Goal: Task Accomplishment & Management: Manage account settings

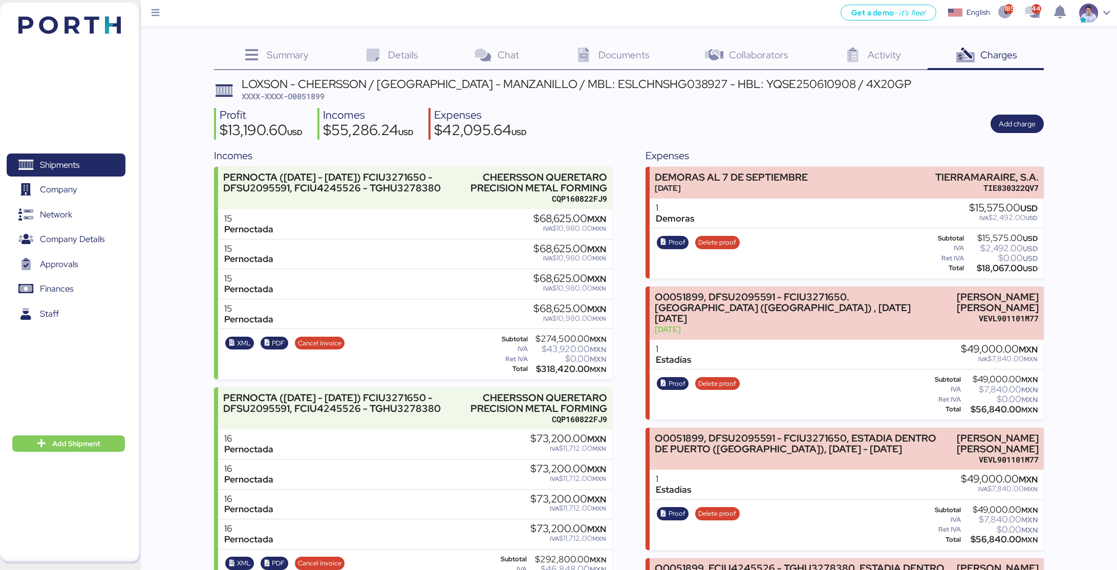
scroll to position [108, 0]
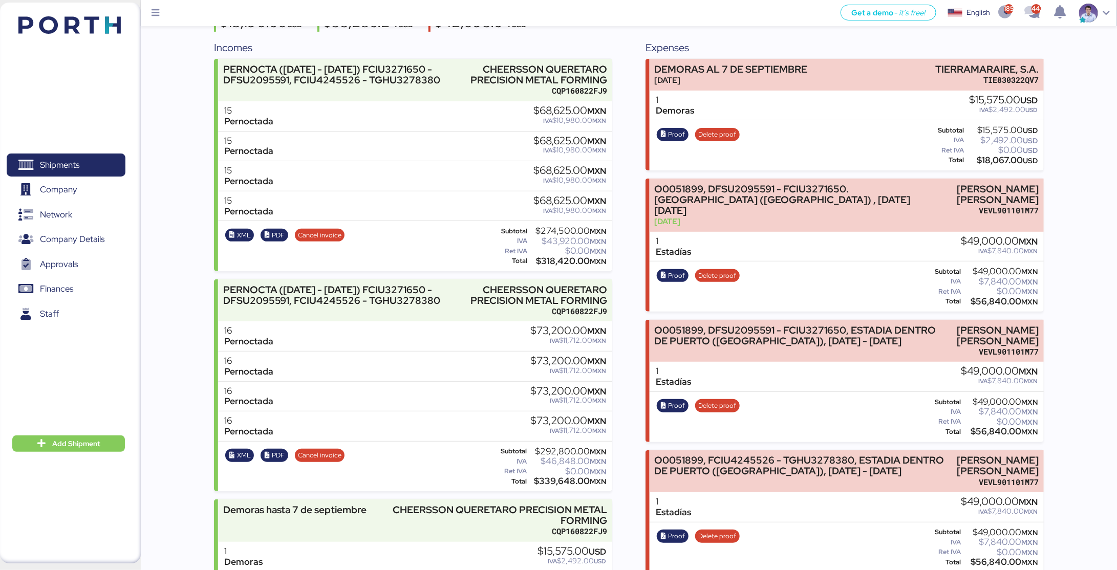
click at [676, 400] on span "Proof" at bounding box center [676, 405] width 17 height 11
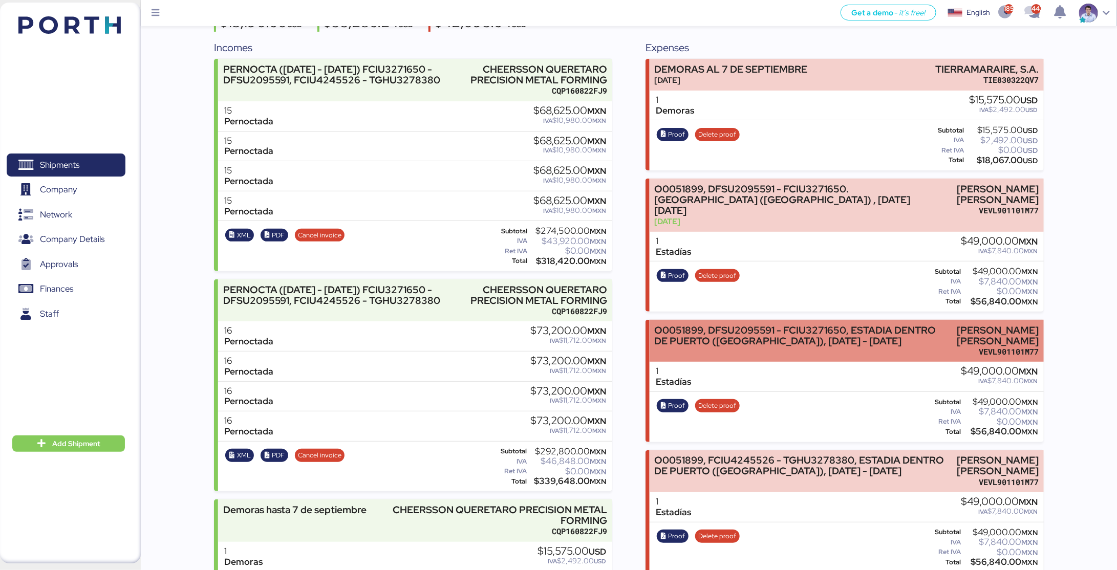
click at [783, 335] on div "O0051899, DFSU2095591 - FCIU3271650, ESTADIA DENTRO DE PUERTO (JAULA), 22/08/20…" at bounding box center [799, 341] width 289 height 32
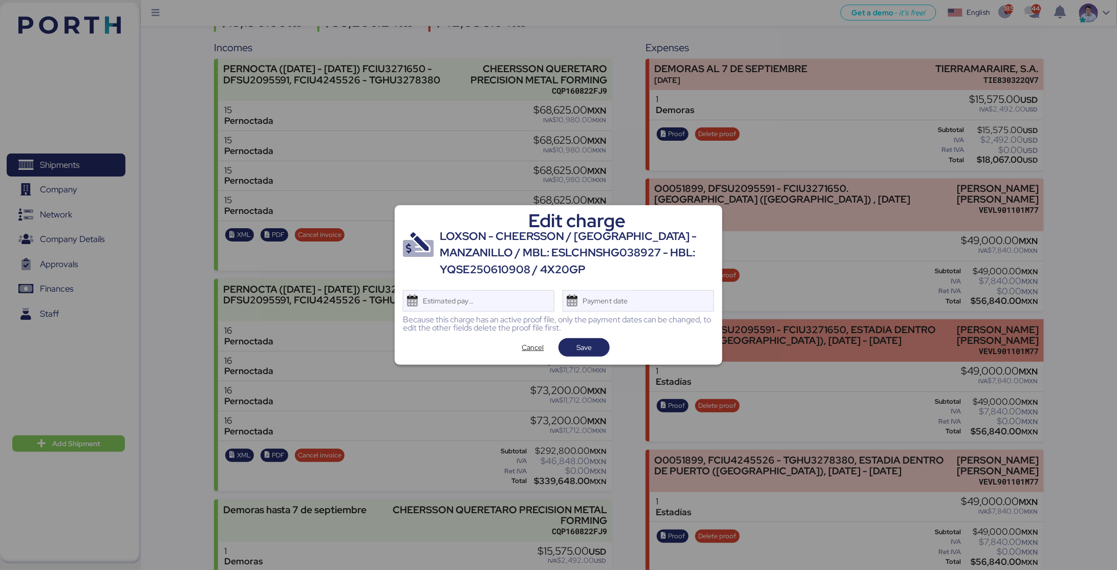
scroll to position [0, 0]
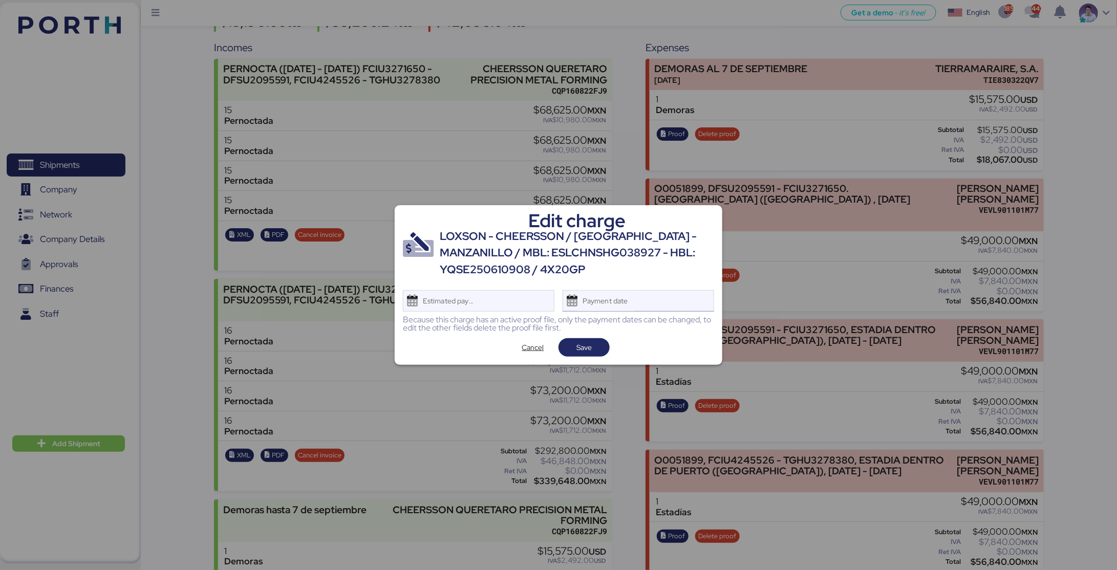
click at [634, 302] on div "Payment date" at bounding box center [605, 301] width 61 height 20
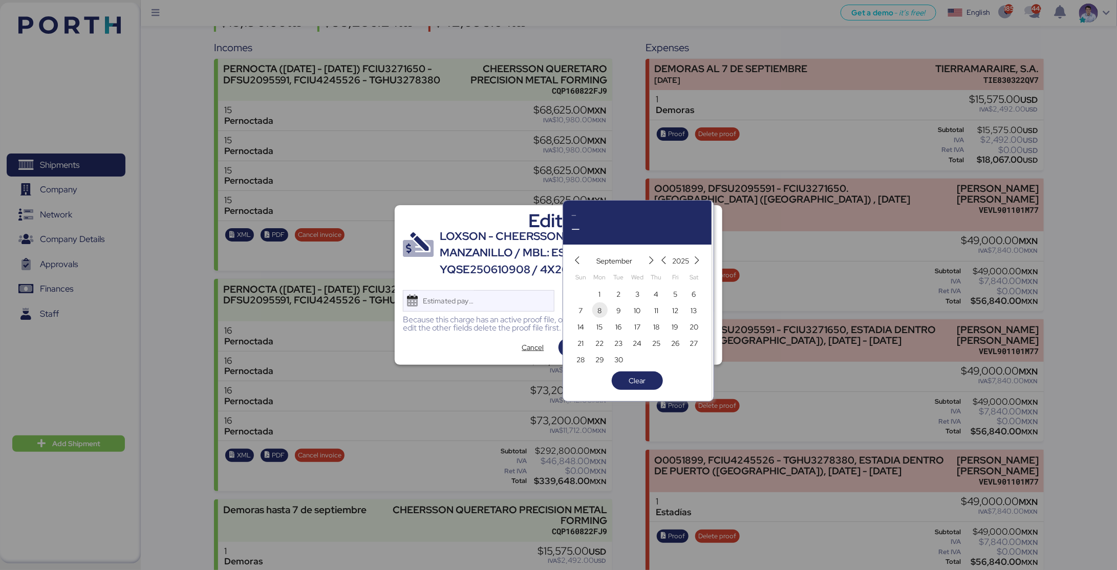
click at [602, 316] on span "8" at bounding box center [599, 311] width 11 height 12
type input "Sep 8, 2025"
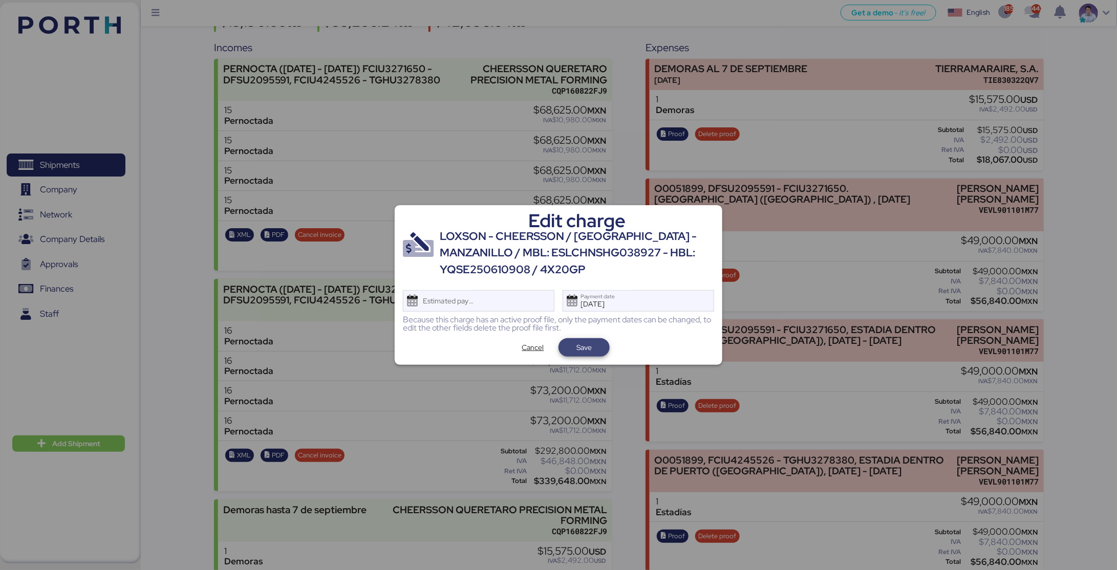
click at [597, 344] on span "Save" at bounding box center [584, 347] width 35 height 14
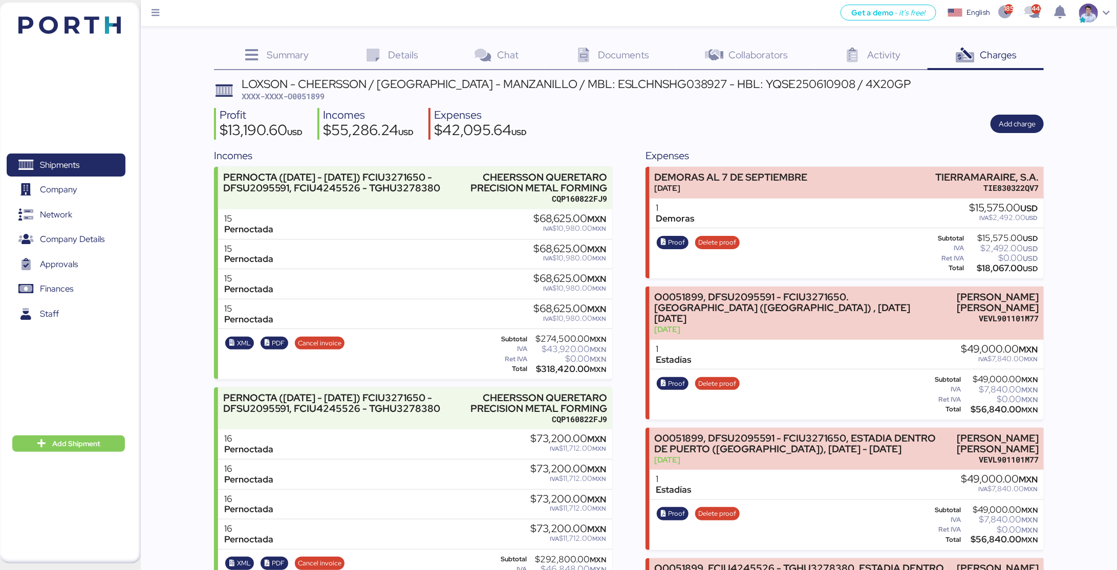
scroll to position [365, 0]
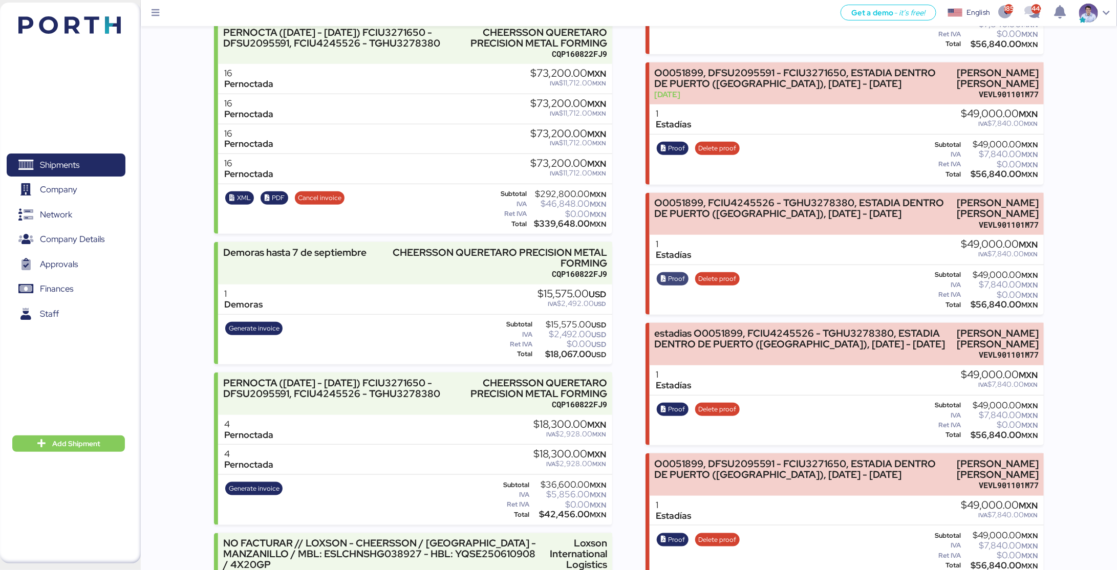
click at [669, 273] on span "Proof" at bounding box center [676, 278] width 17 height 11
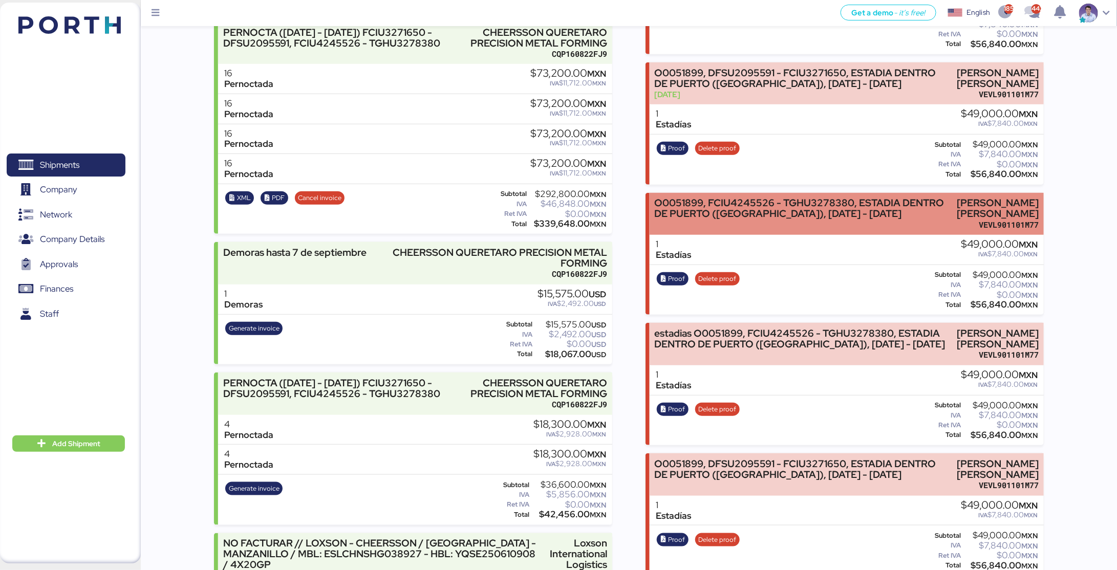
click at [687, 202] on div "O0051899, FCIU4245526 - TGHU3278380, ESTADIA DENTRO DE PUERTO ([GEOGRAPHIC_DATA…" at bounding box center [800, 208] width 290 height 21
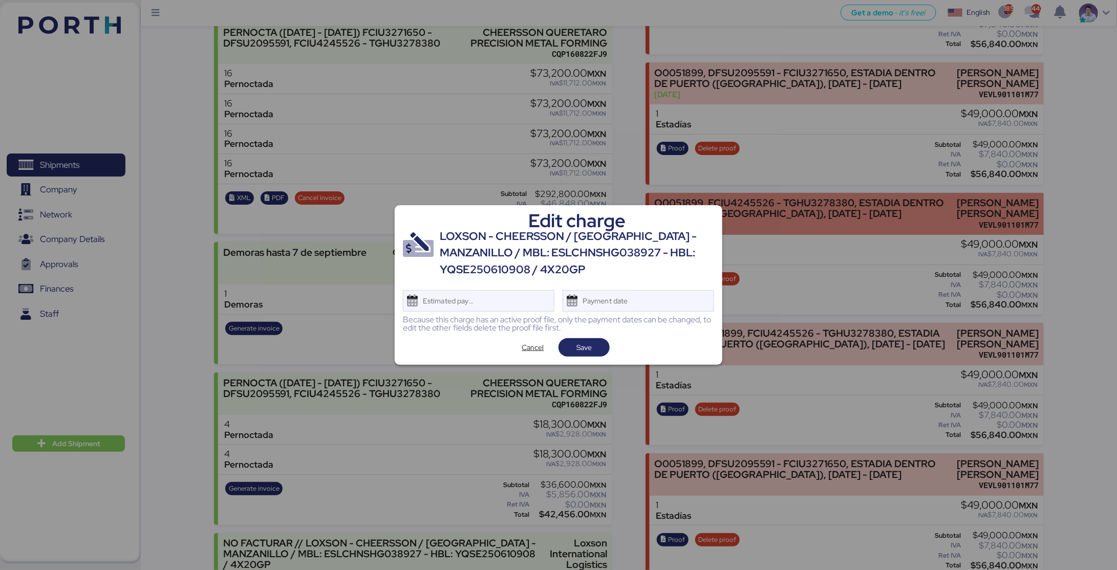
scroll to position [0, 0]
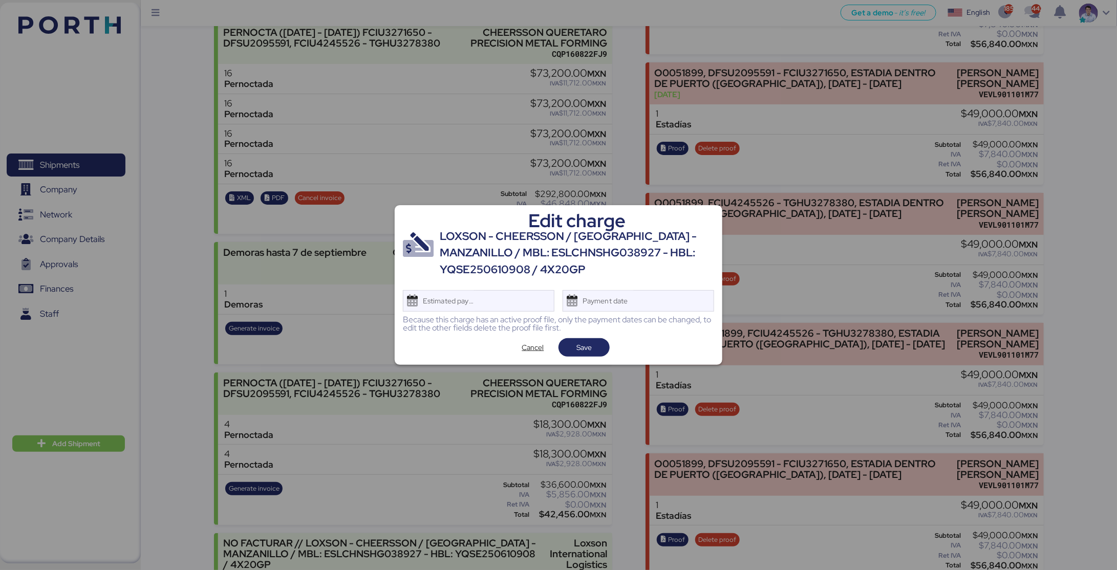
click at [652, 313] on div "Edit charge LOXSON - CHEERSSON / SHANGHAI - MANZANILLO / MBL: ESLCHNSHG038927 -…" at bounding box center [559, 285] width 328 height 160
click at [650, 309] on div "Payment date" at bounding box center [637, 300] width 151 height 21
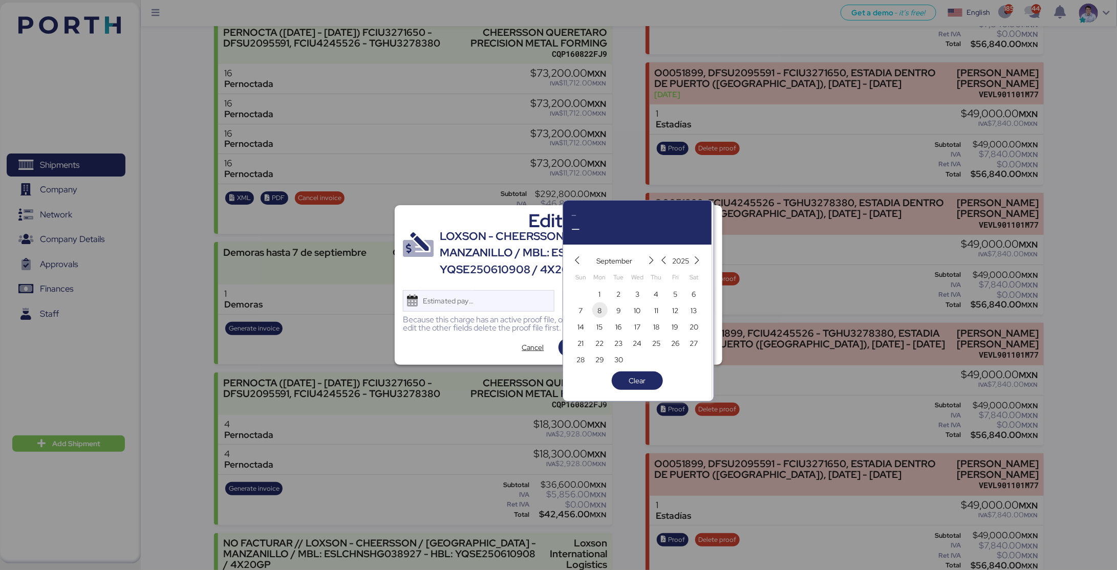
click at [595, 313] on span "8" at bounding box center [599, 311] width 11 height 12
type input "Sep 8, 2025"
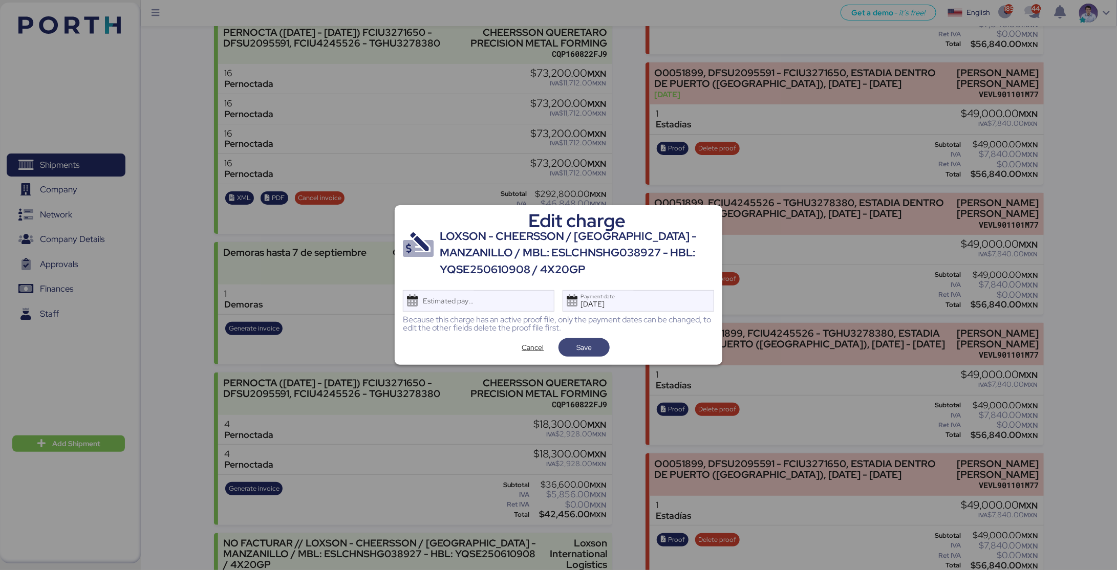
click at [593, 344] on span "Save" at bounding box center [584, 347] width 35 height 14
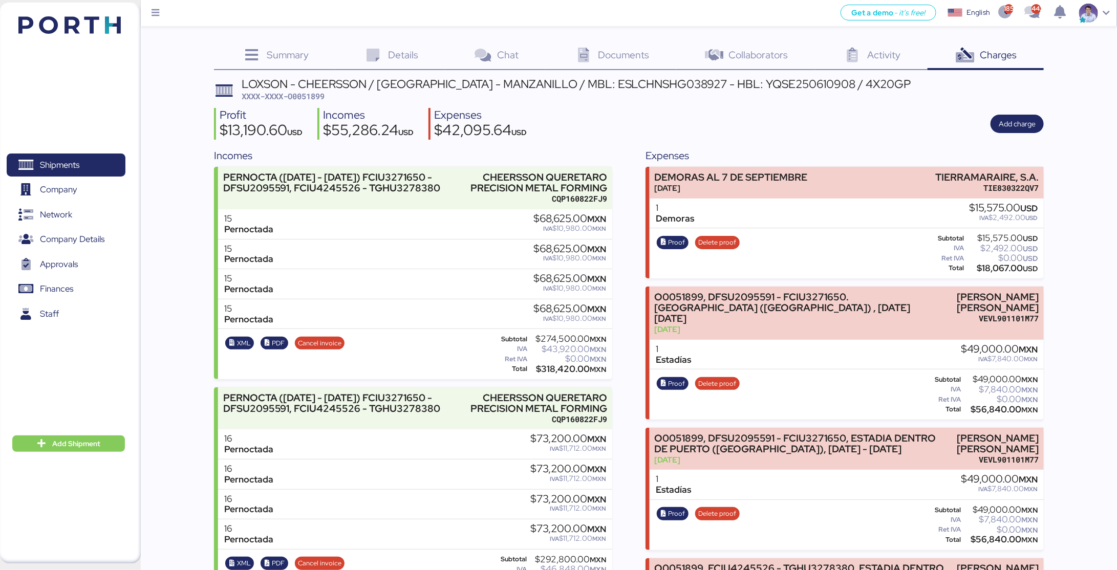
scroll to position [365, 0]
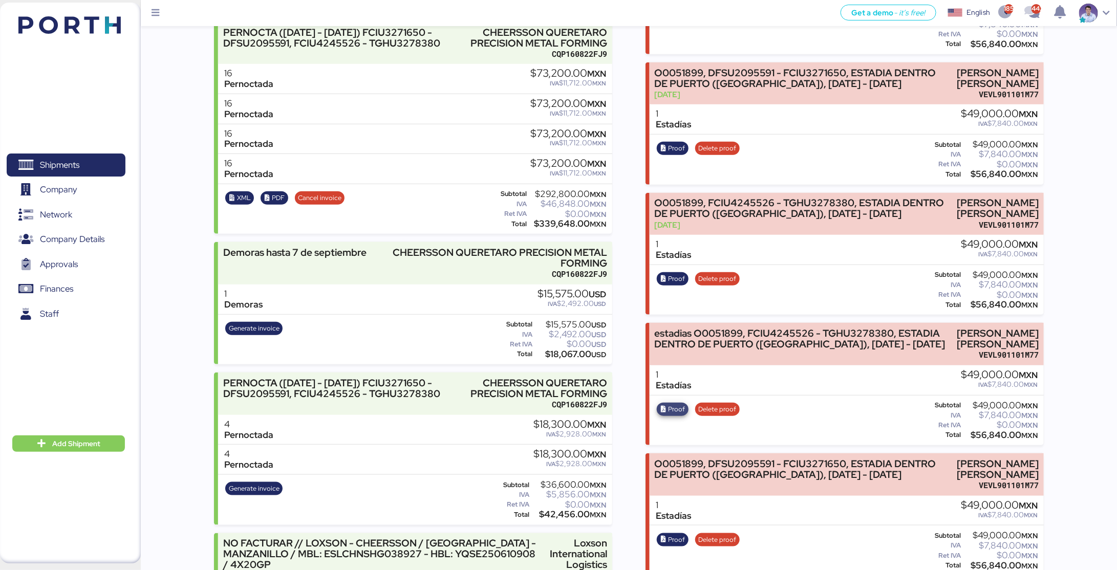
click at [671, 404] on span "Proof" at bounding box center [676, 409] width 17 height 11
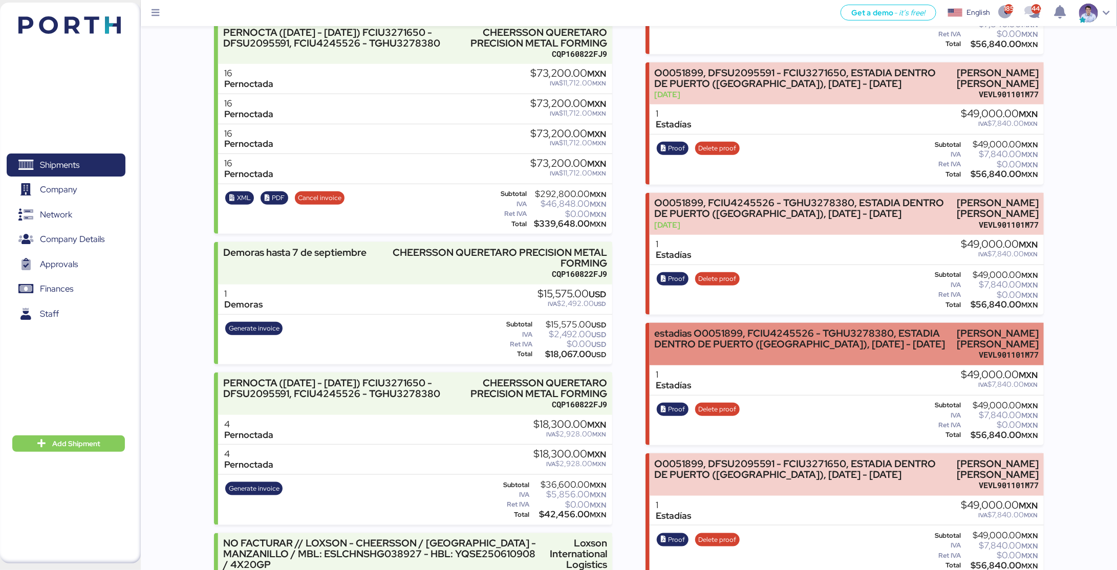
click at [710, 329] on div "estadias O0051899, FCIU4245526 - TGHU3278380, ESTADIA DENTRO DE PUERTO ([GEOGRA…" at bounding box center [802, 338] width 295 height 21
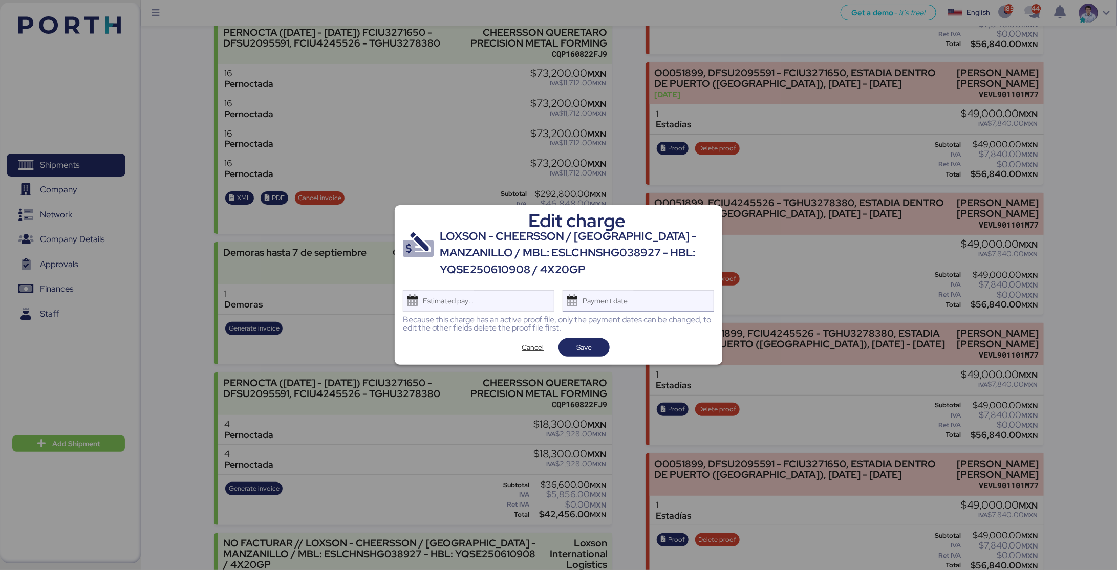
click at [633, 307] on div "Payment date" at bounding box center [605, 301] width 61 height 20
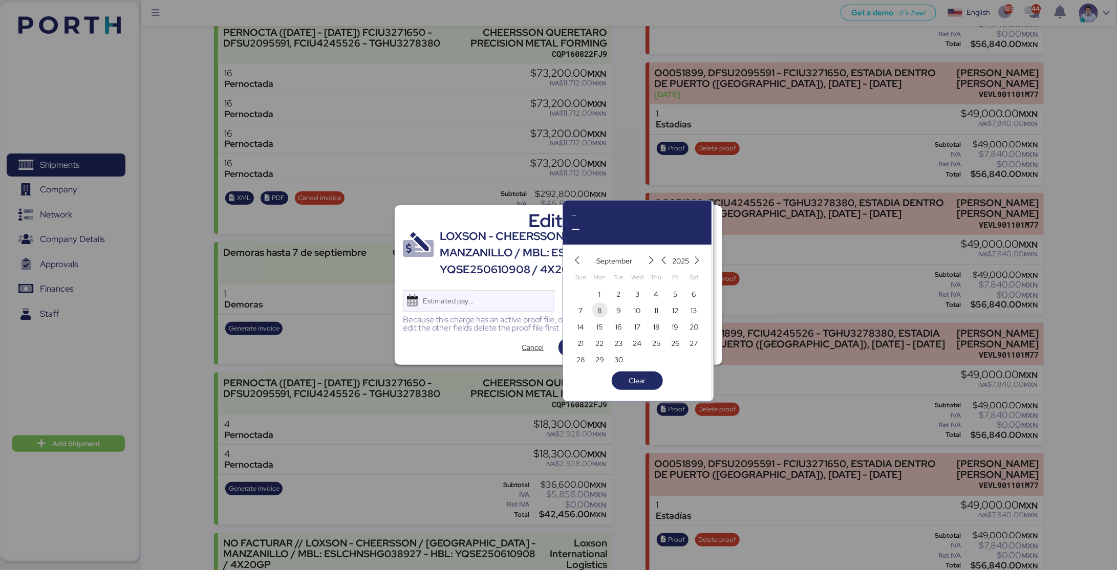
click at [602, 312] on span "8" at bounding box center [600, 311] width 4 height 12
type input "Sep 8, 2025"
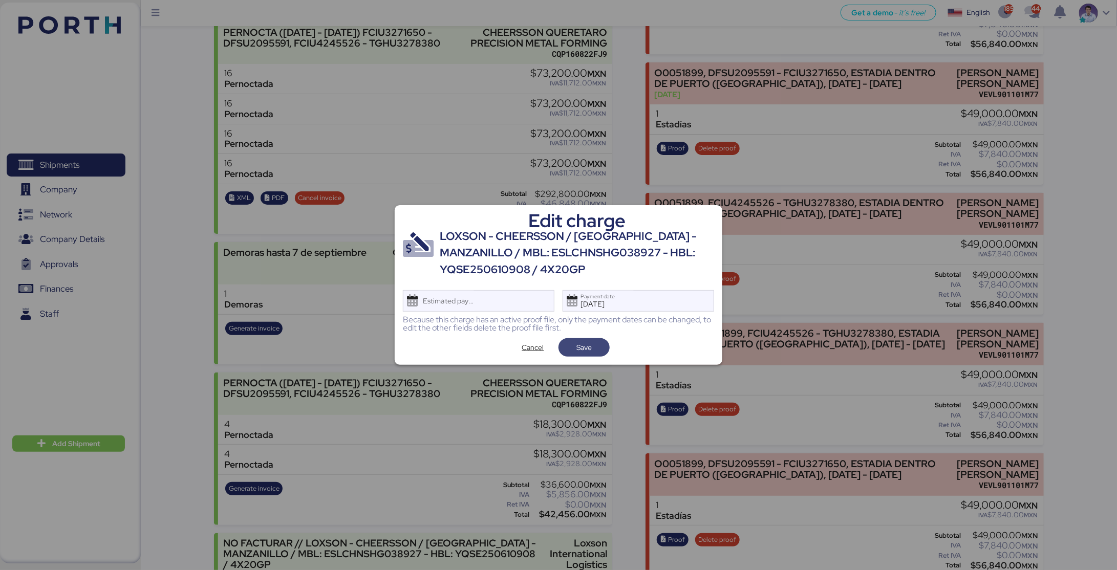
click at [589, 346] on span "Save" at bounding box center [583, 347] width 15 height 12
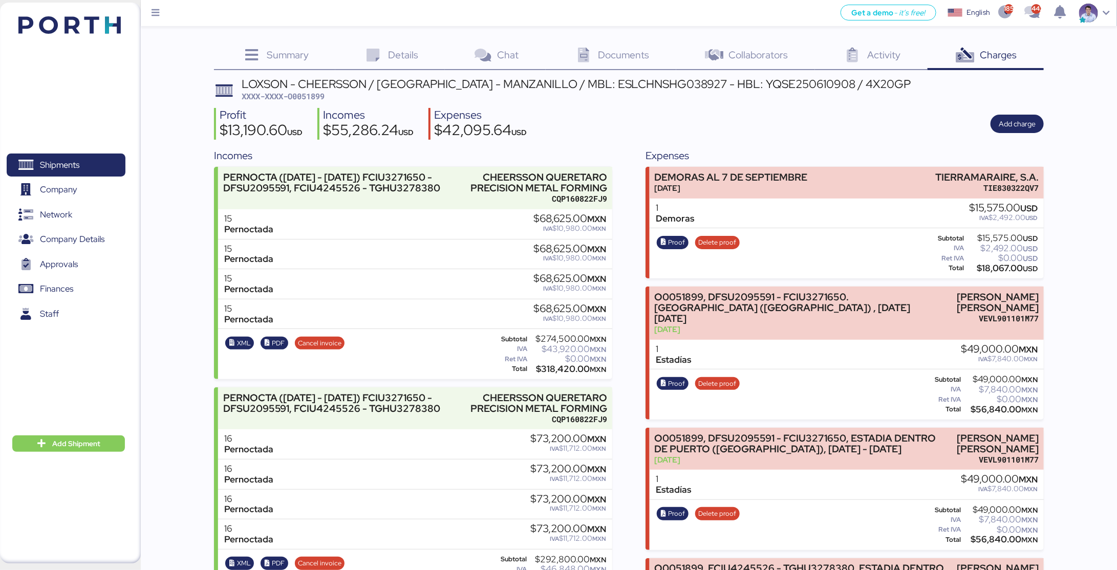
scroll to position [365, 0]
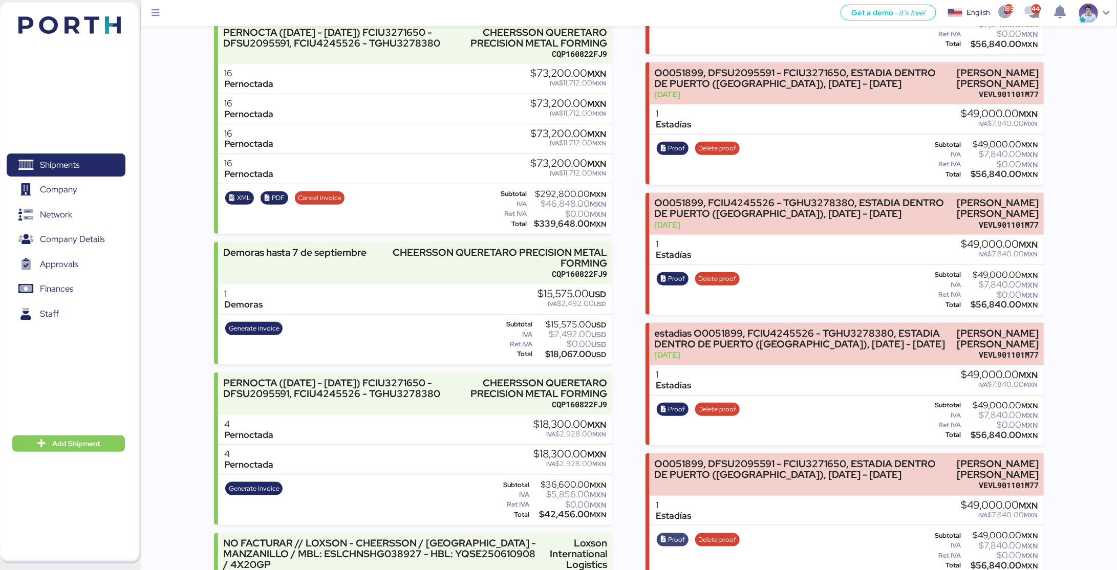
click at [674, 534] on span "Proof" at bounding box center [676, 539] width 17 height 11
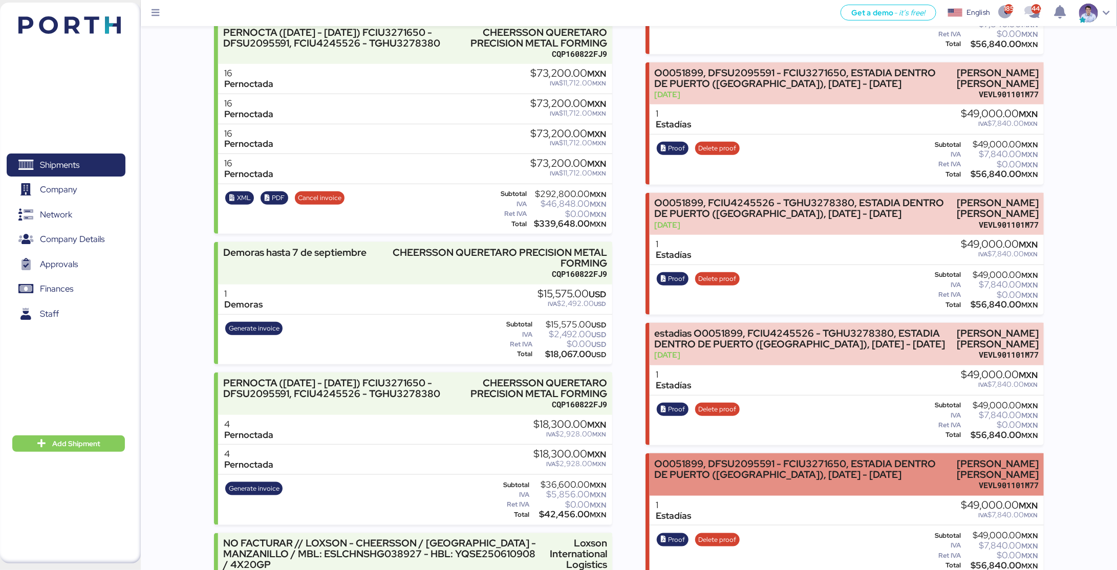
click at [776, 459] on div "O0051899, DFSU2095591 - FCIU3271650, ESTADIA DENTRO DE PUERTO ([GEOGRAPHIC_DATA…" at bounding box center [799, 469] width 289 height 21
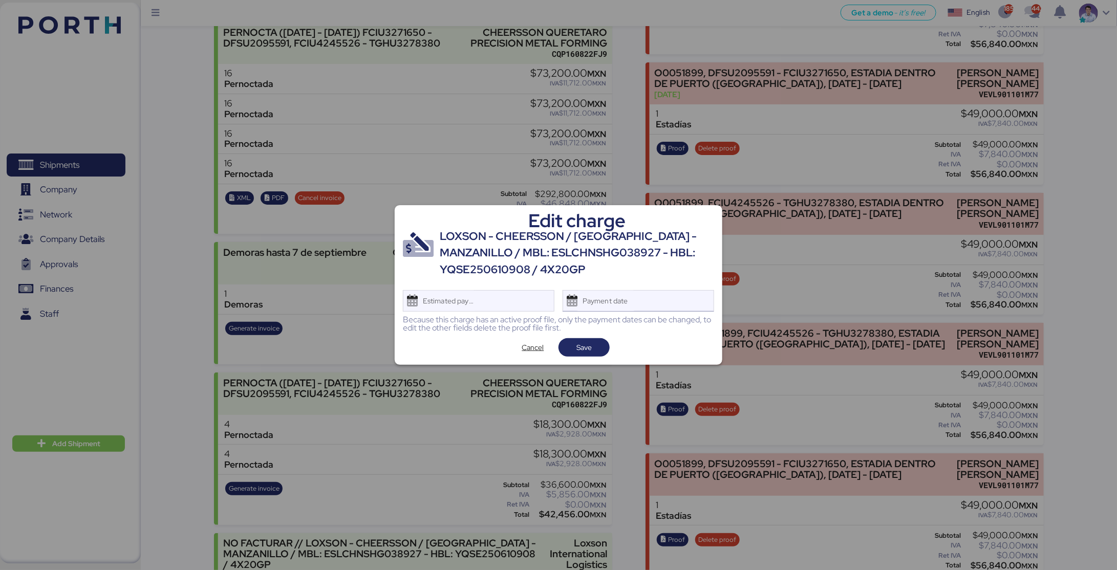
click at [666, 298] on div "Payment date" at bounding box center [637, 300] width 151 height 21
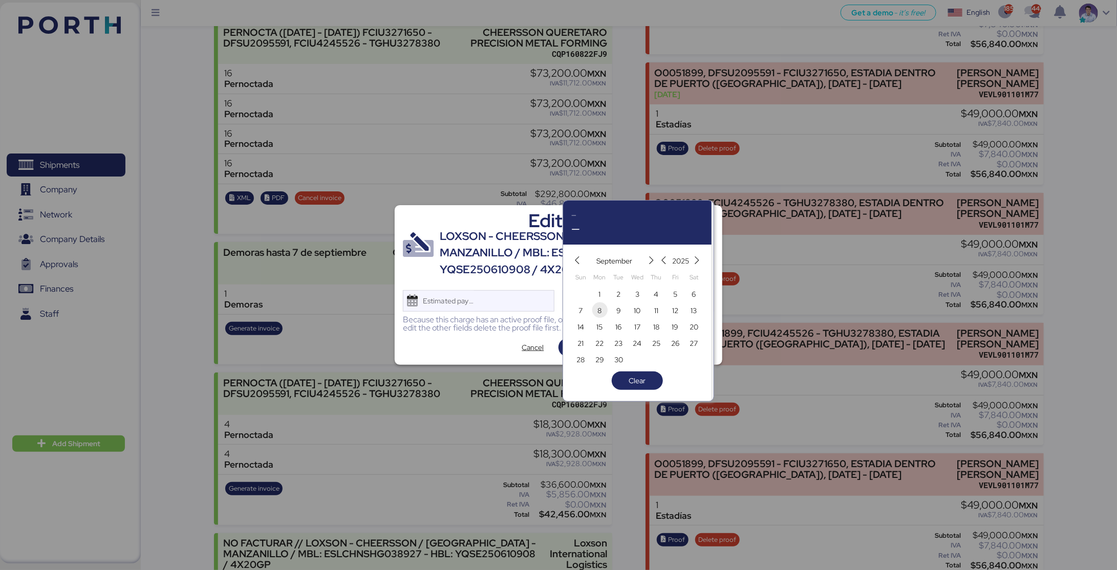
click at [598, 310] on span "8" at bounding box center [600, 311] width 4 height 12
type input "Sep 8, 2025"
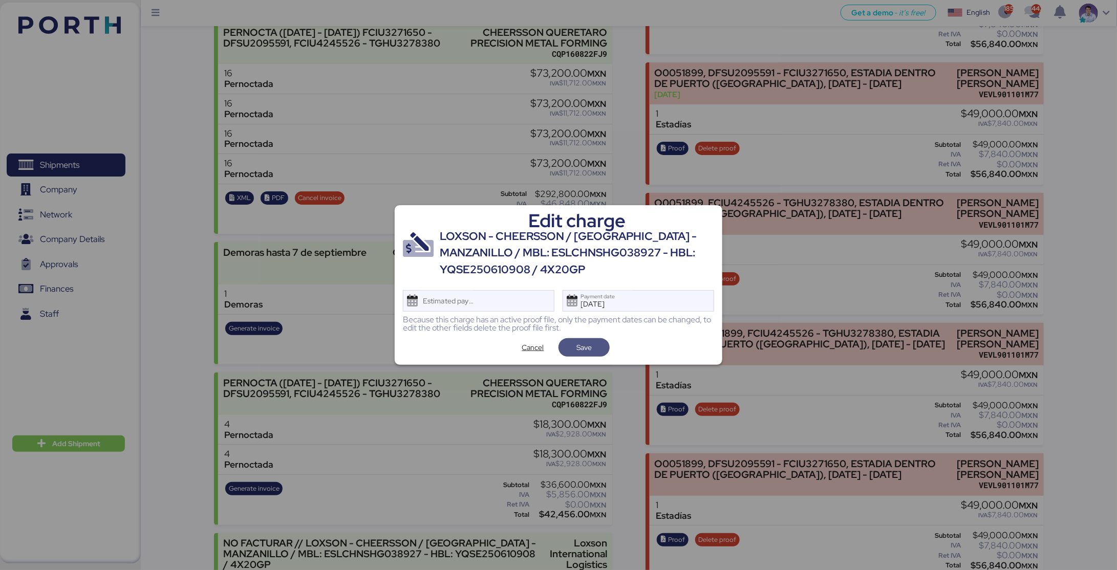
click at [587, 350] on span "Save" at bounding box center [583, 347] width 15 height 12
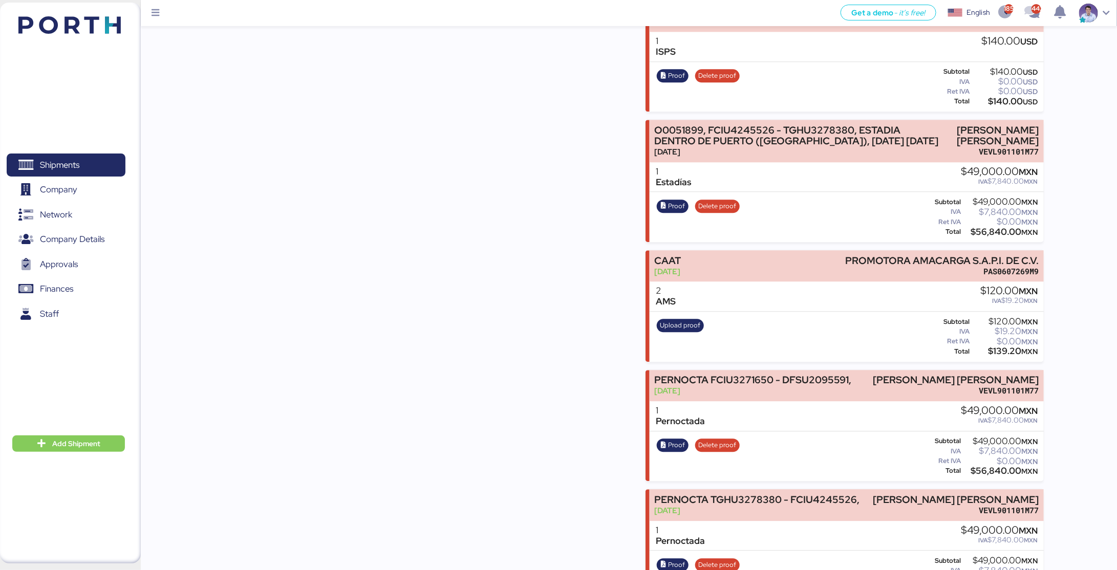
scroll to position [857, 0]
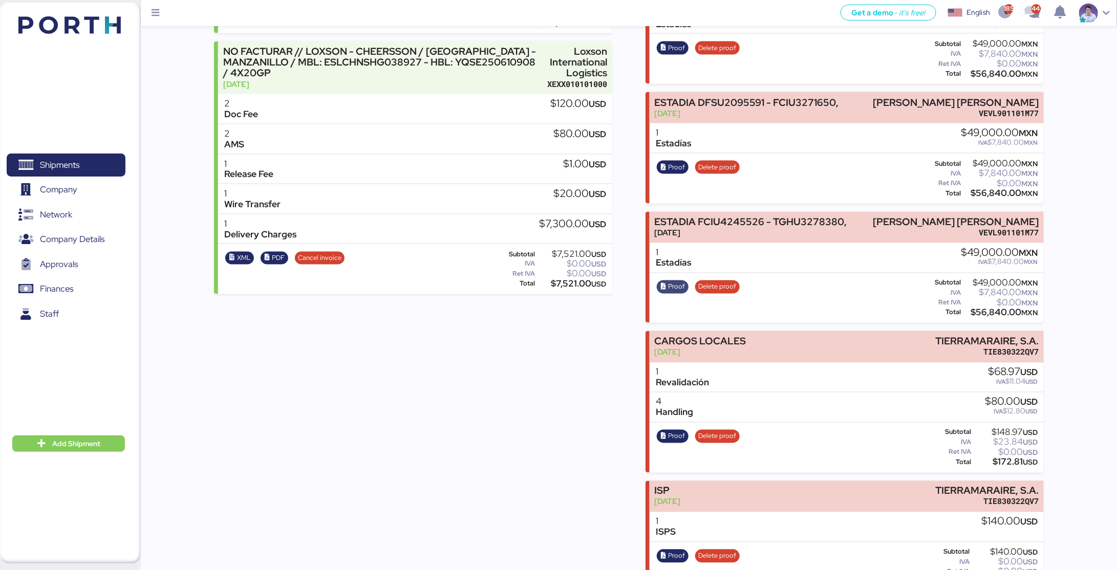
click at [668, 281] on span "Proof" at bounding box center [676, 286] width 17 height 11
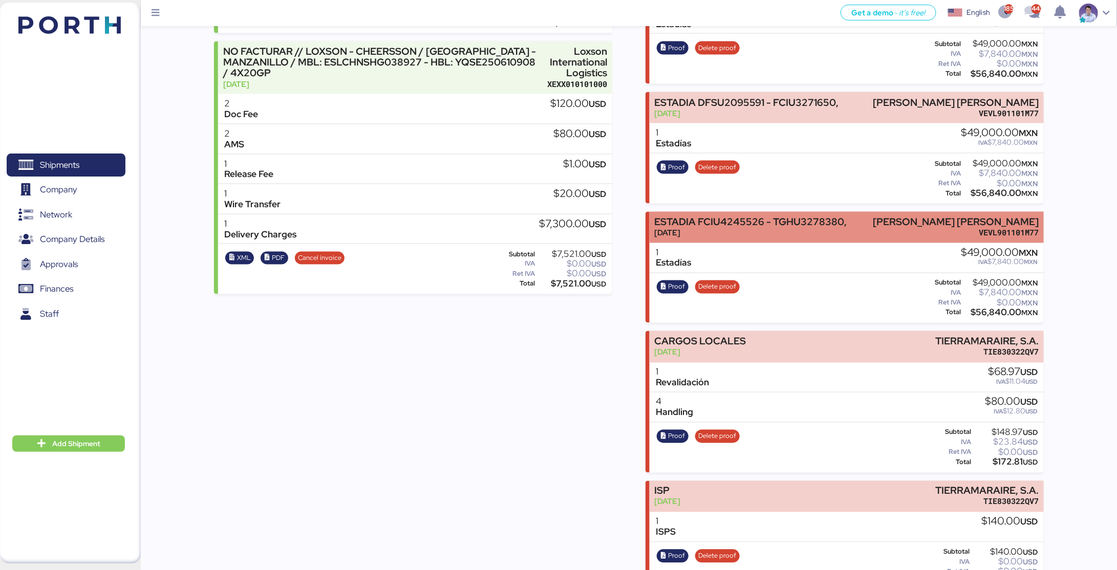
click at [742, 227] on div "[DATE]" at bounding box center [751, 232] width 192 height 11
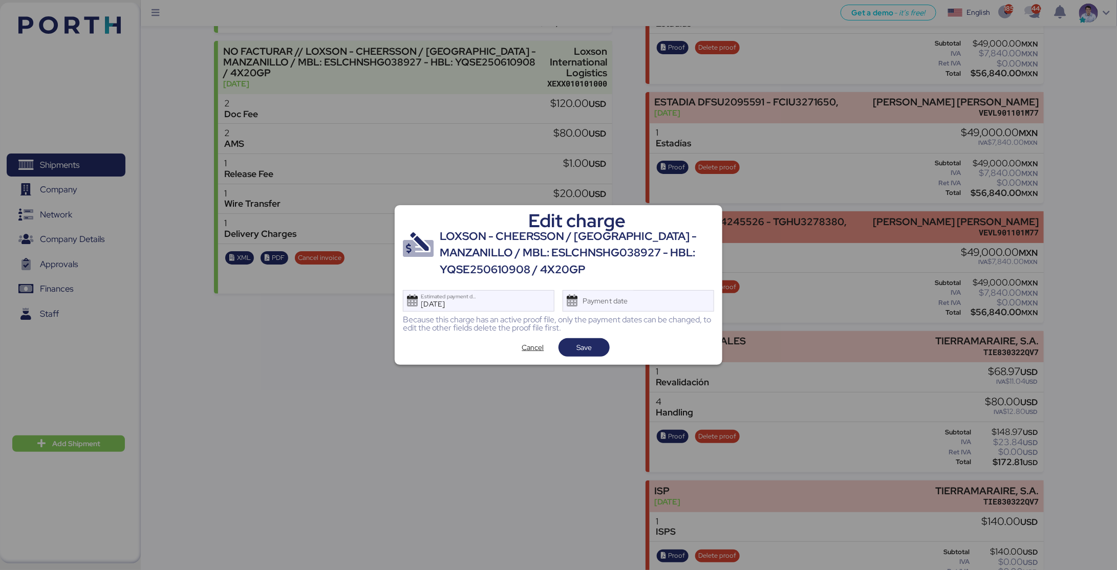
scroll to position [0, 0]
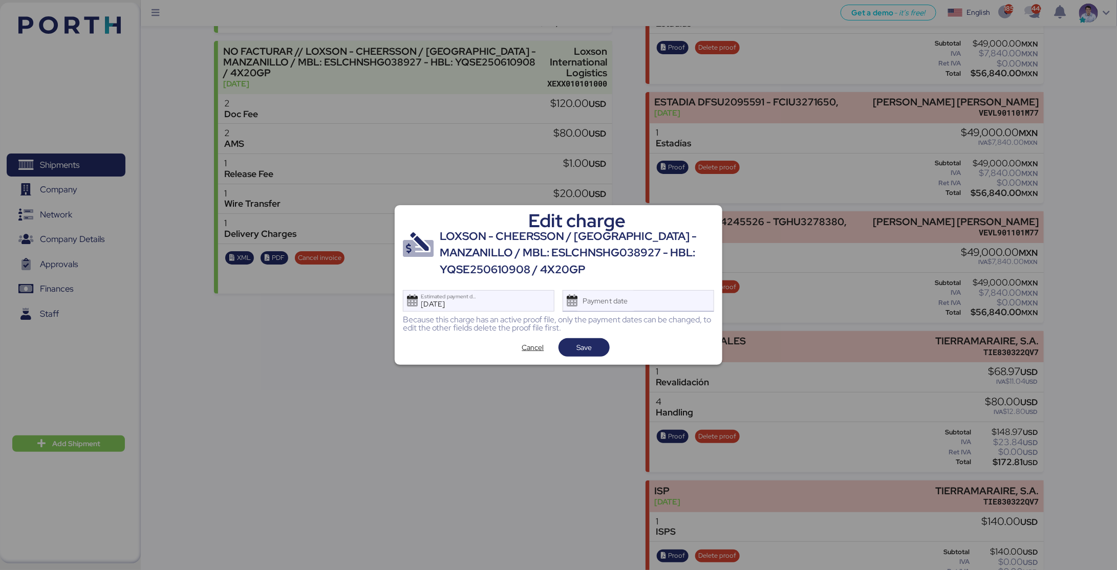
click at [649, 302] on div "Payment date" at bounding box center [637, 300] width 151 height 21
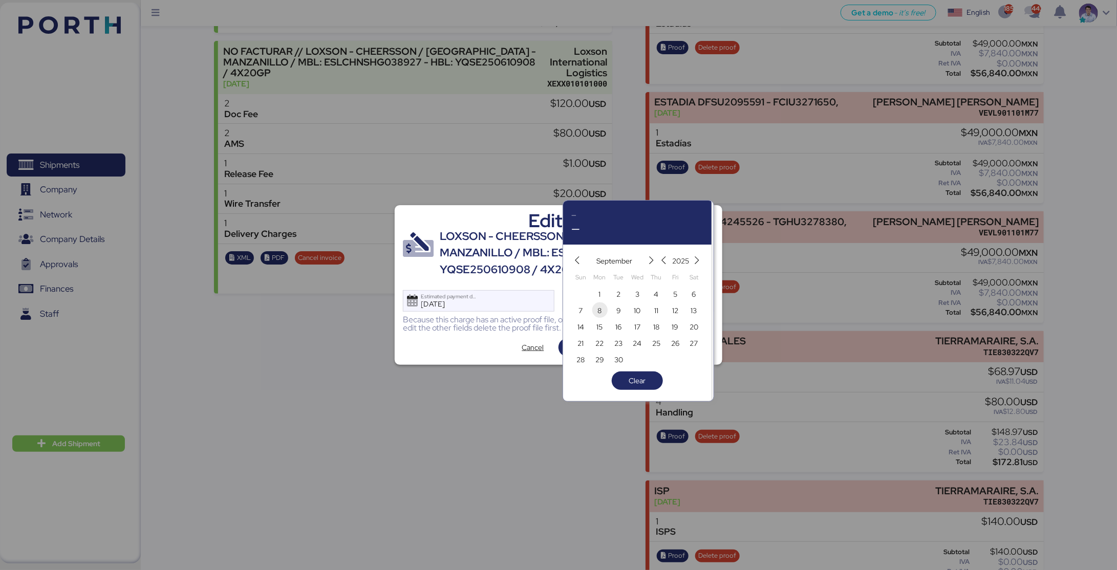
click at [604, 310] on span "8" at bounding box center [599, 311] width 11 height 12
type input "Sep 8, 2025"
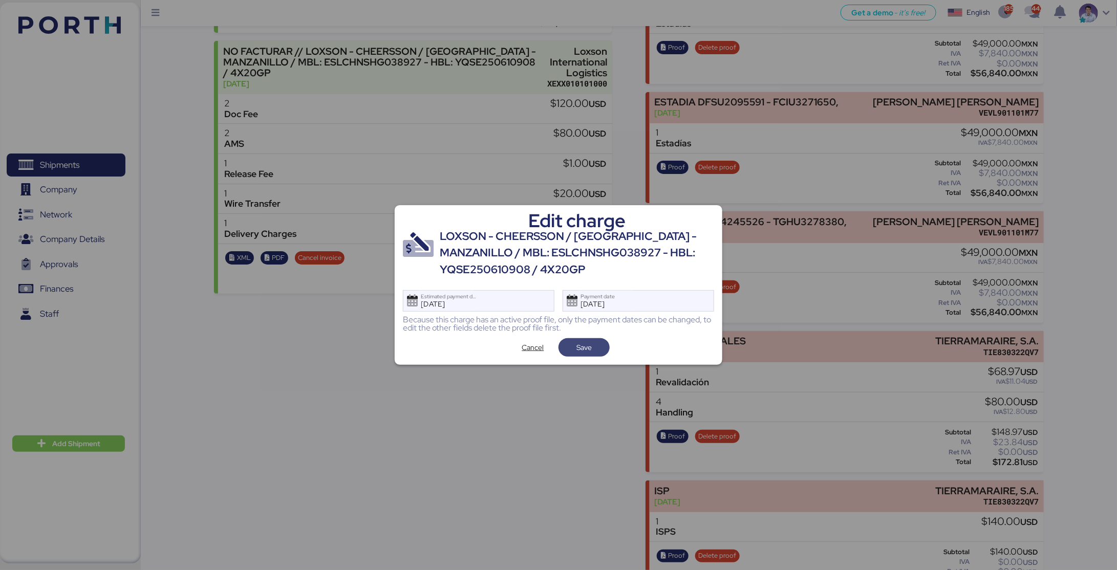
click at [592, 351] on span "Save" at bounding box center [584, 347] width 35 height 14
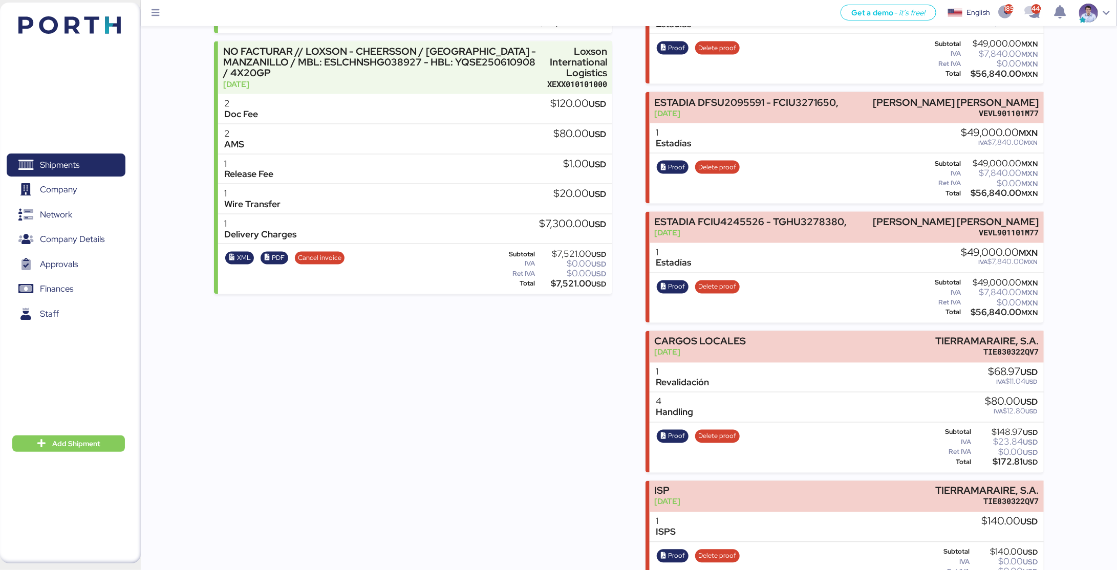
scroll to position [1251, 0]
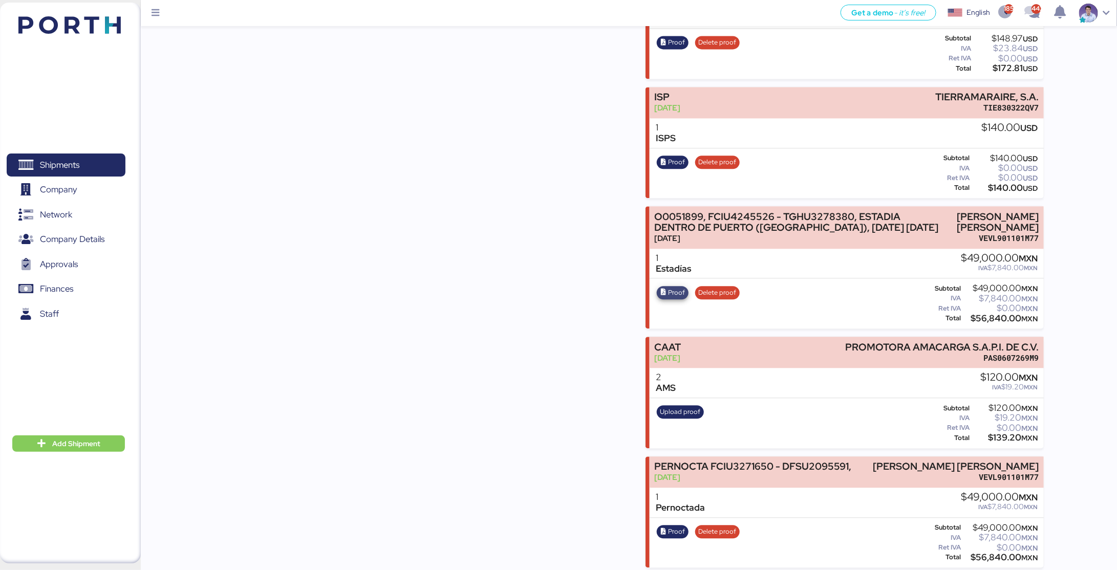
click at [669, 287] on span "Proof" at bounding box center [676, 292] width 17 height 11
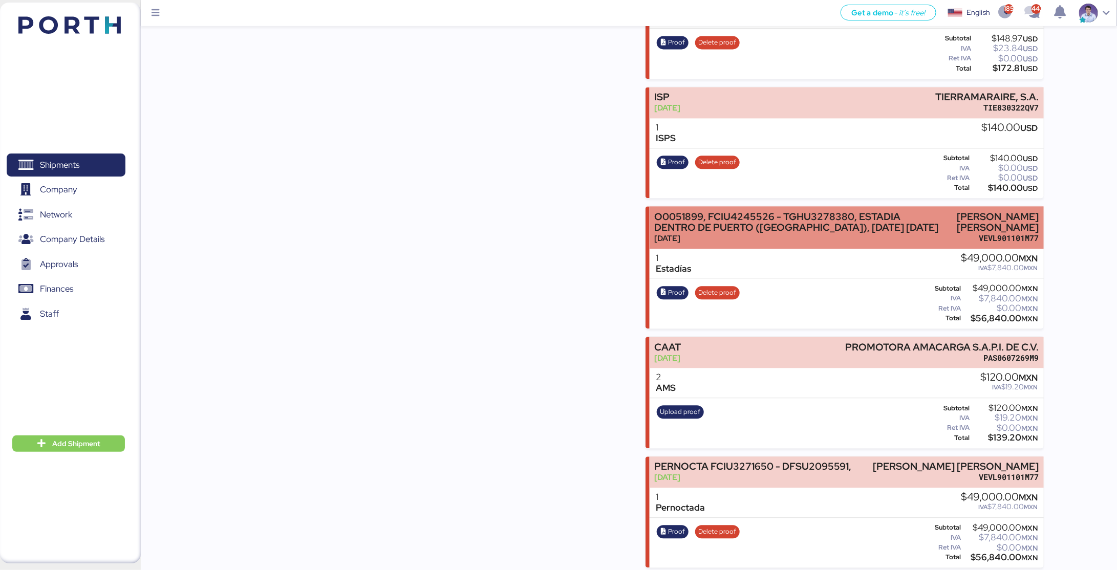
click at [762, 233] on div "[DATE]" at bounding box center [799, 238] width 289 height 11
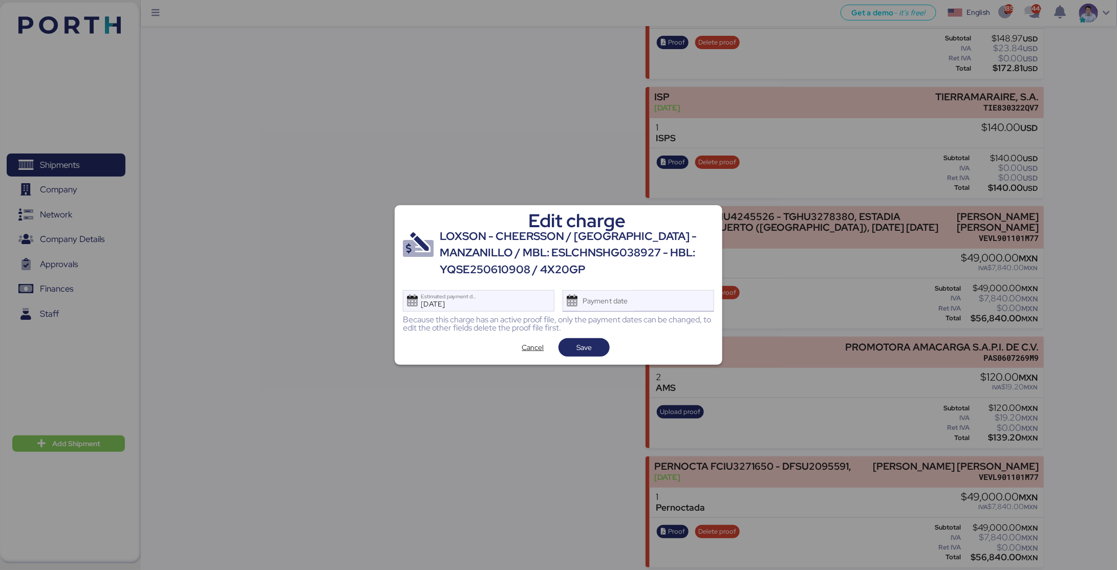
click at [635, 306] on div "Payment date" at bounding box center [605, 301] width 61 height 20
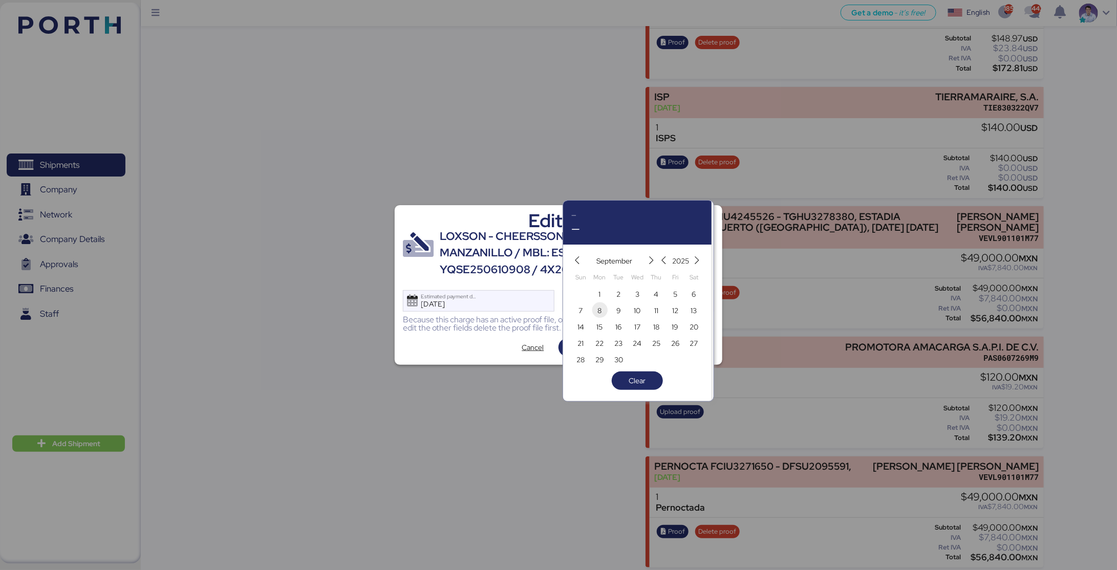
click at [603, 310] on span "8" at bounding box center [599, 311] width 11 height 12
type input "Sep 8, 2025"
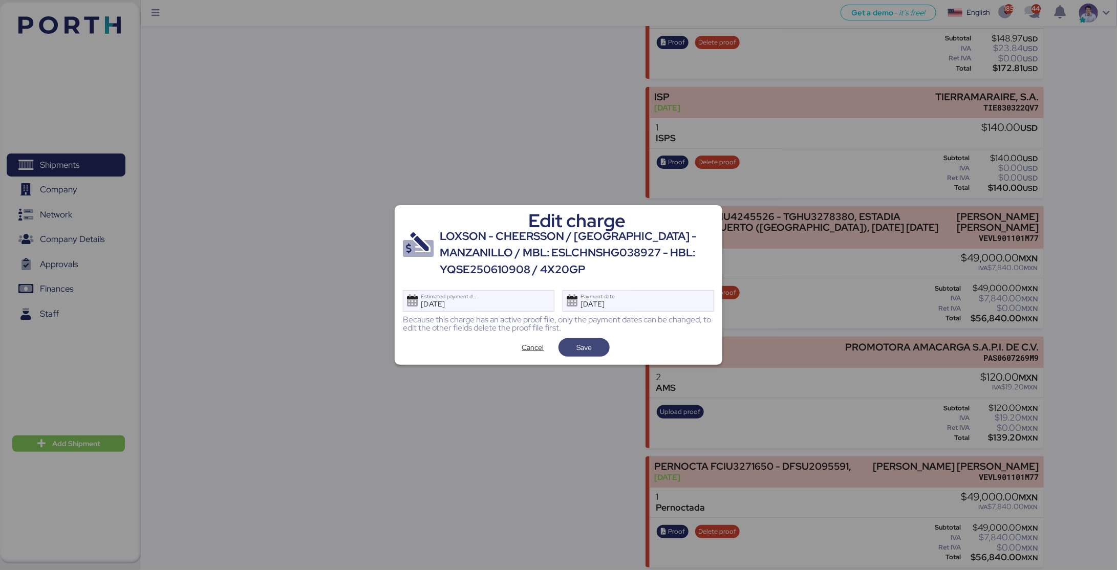
click at [588, 343] on span "Save" at bounding box center [583, 347] width 15 height 12
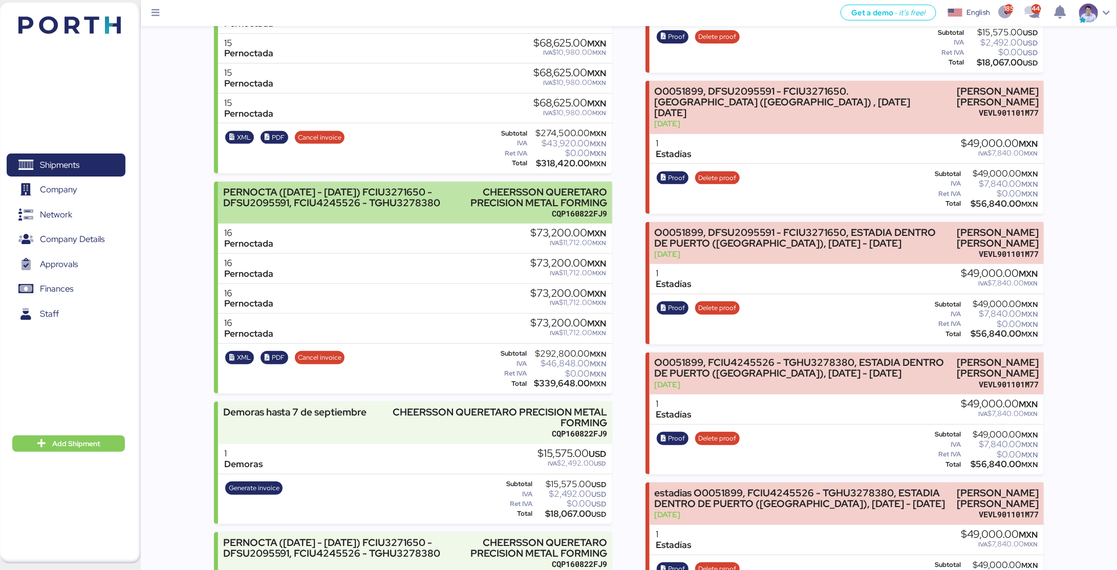
scroll to position [211, 0]
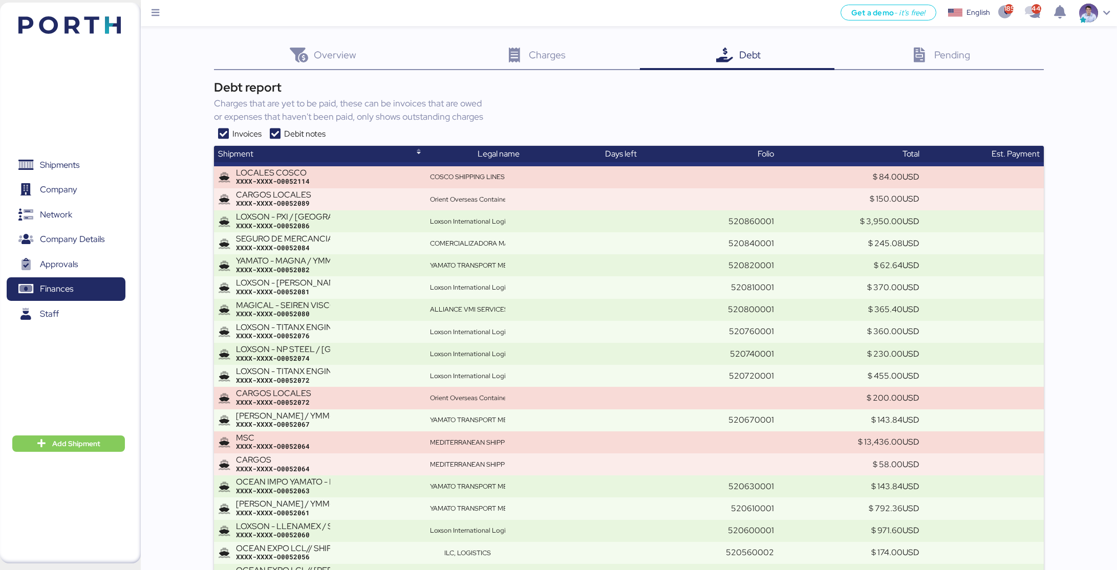
scroll to position [2900, 0]
